Goal: Task Accomplishment & Management: Use online tool/utility

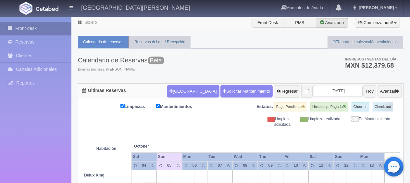
click at [27, 26] on link "Front desk" at bounding box center [35, 28] width 71 height 13
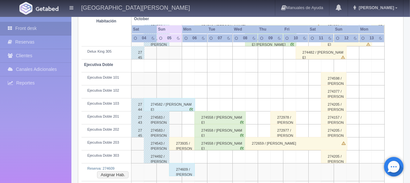
scroll to position [292, 0]
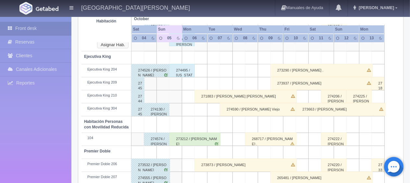
click at [115, 44] on button "Asignar Hab." at bounding box center [112, 44] width 31 height 7
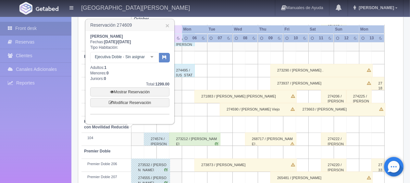
click at [150, 59] on div at bounding box center [151, 57] width 13 height 10
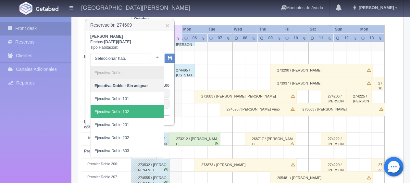
click at [136, 109] on span "Ejecutiva Doble 102" at bounding box center [127, 111] width 73 height 13
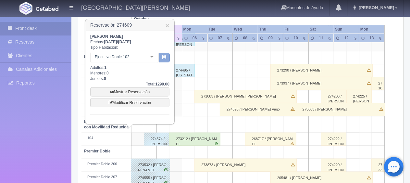
click at [162, 59] on icon "button" at bounding box center [164, 57] width 4 height 4
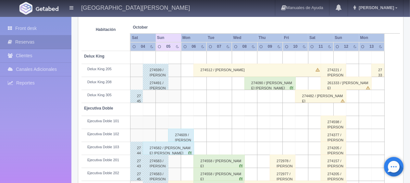
scroll to position [151, 0]
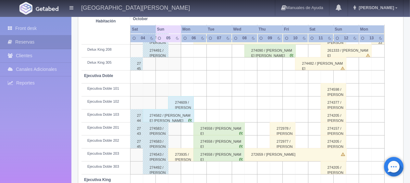
click at [173, 154] on div "273935 / [PERSON_NAME]" at bounding box center [181, 154] width 26 height 13
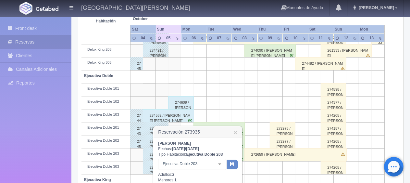
scroll to position [184, 0]
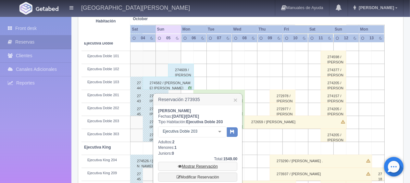
click at [190, 165] on link "Mostrar Reservación" at bounding box center [197, 166] width 79 height 9
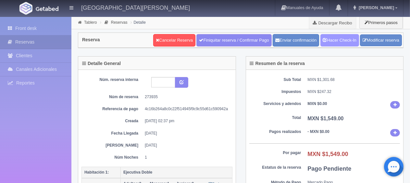
click at [334, 41] on link "Hacer Check-In" at bounding box center [339, 40] width 39 height 12
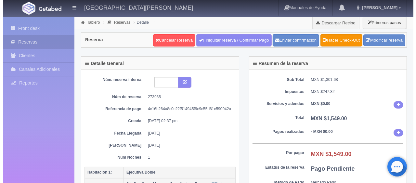
scroll to position [97, 0]
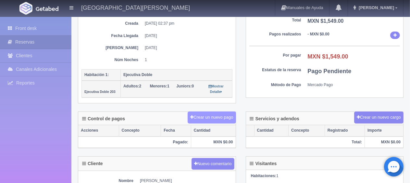
click at [231, 112] on button "Crear un nuevo pago" at bounding box center [212, 117] width 48 height 12
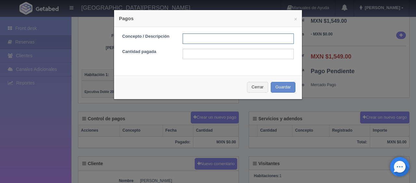
click at [211, 42] on input "text" at bounding box center [237, 38] width 111 height 10
type input "Total Tarjeta"
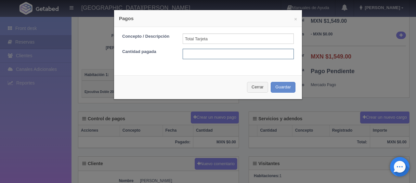
click at [219, 55] on input "text" at bounding box center [237, 54] width 111 height 10
type input "1549"
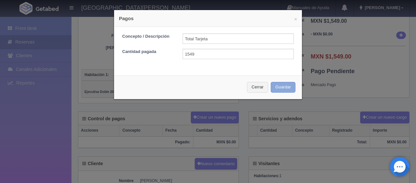
click at [273, 88] on button "Guardar" at bounding box center [282, 87] width 25 height 11
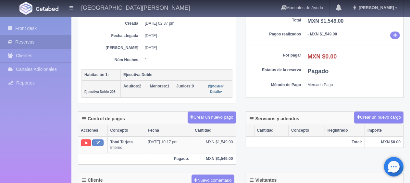
scroll to position [97, 0]
click at [65, 27] on link "Front desk" at bounding box center [35, 28] width 71 height 13
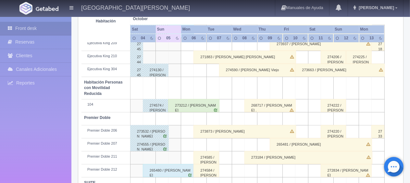
scroll to position [346, 0]
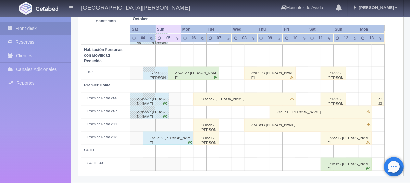
click at [197, 72] on div "273212 / [PERSON_NAME]" at bounding box center [193, 73] width 51 height 13
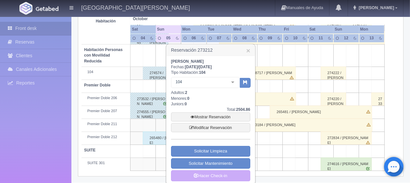
scroll to position [350, 0]
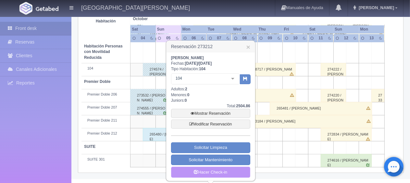
click at [231, 172] on link "Hacer Check-in" at bounding box center [210, 172] width 79 height 11
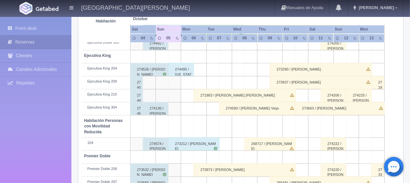
scroll to position [340, 0]
